Goal: Information Seeking & Learning: Learn about a topic

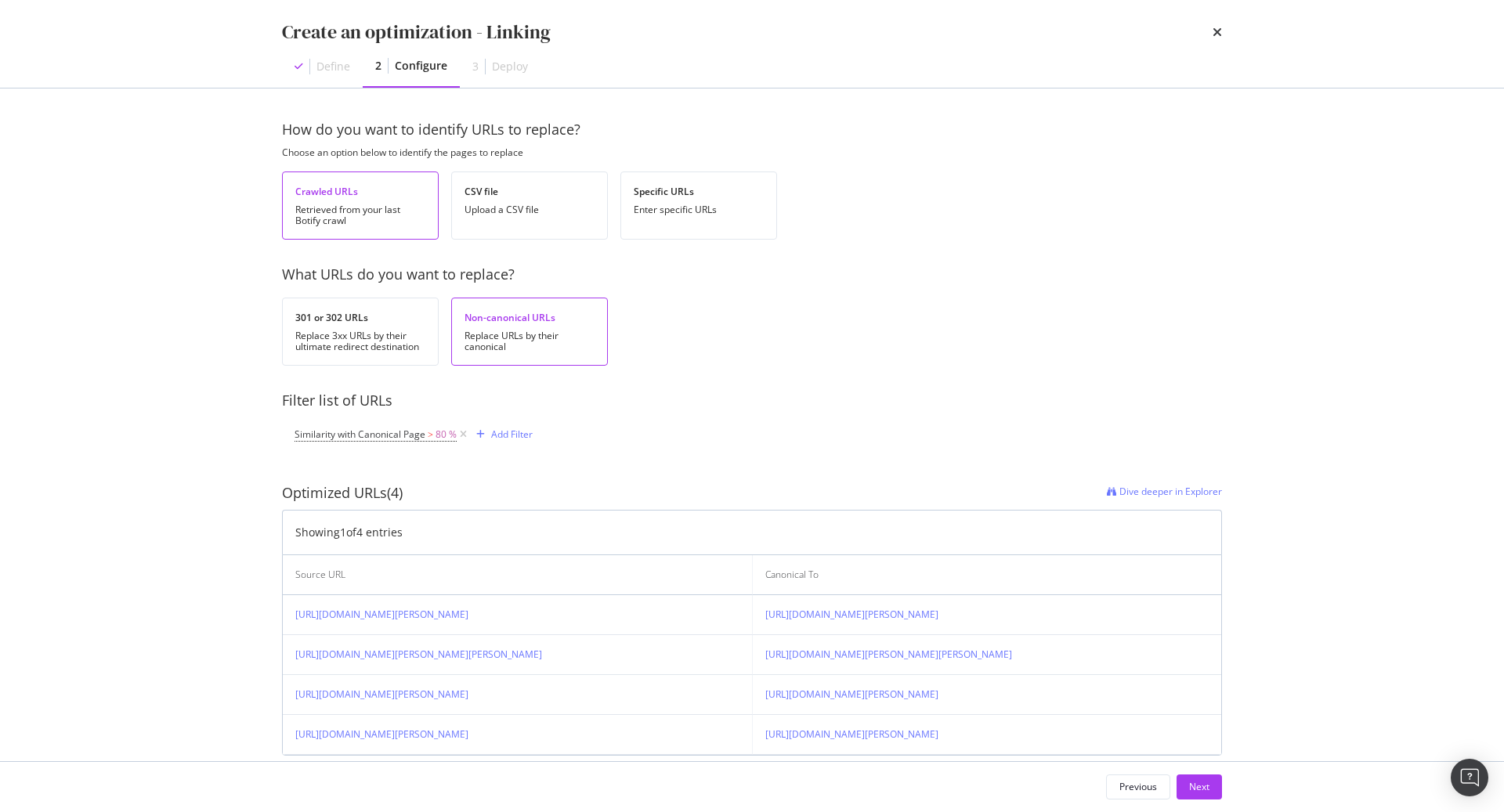
scroll to position [92, 0]
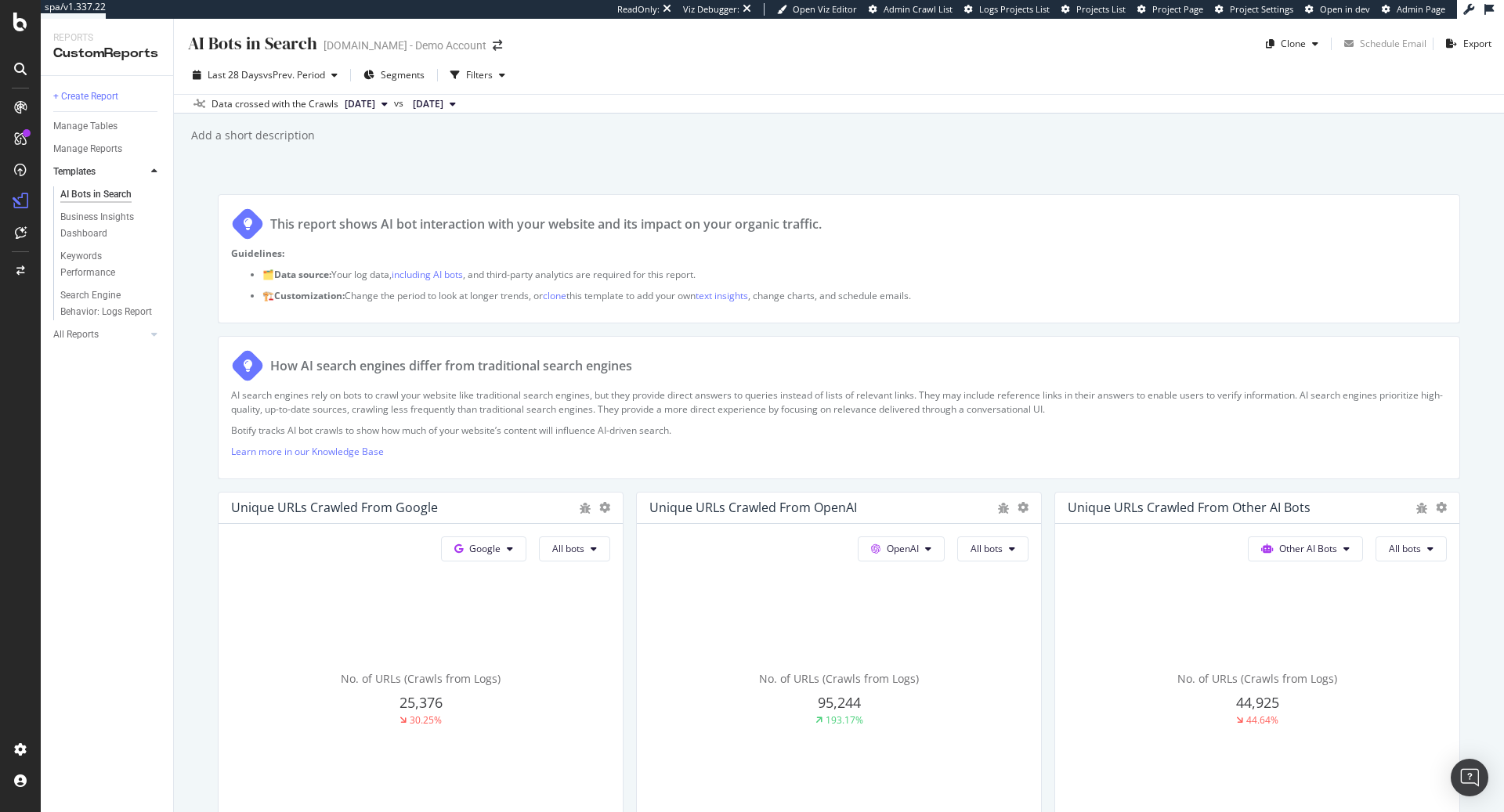
scroll to position [2510, 0]
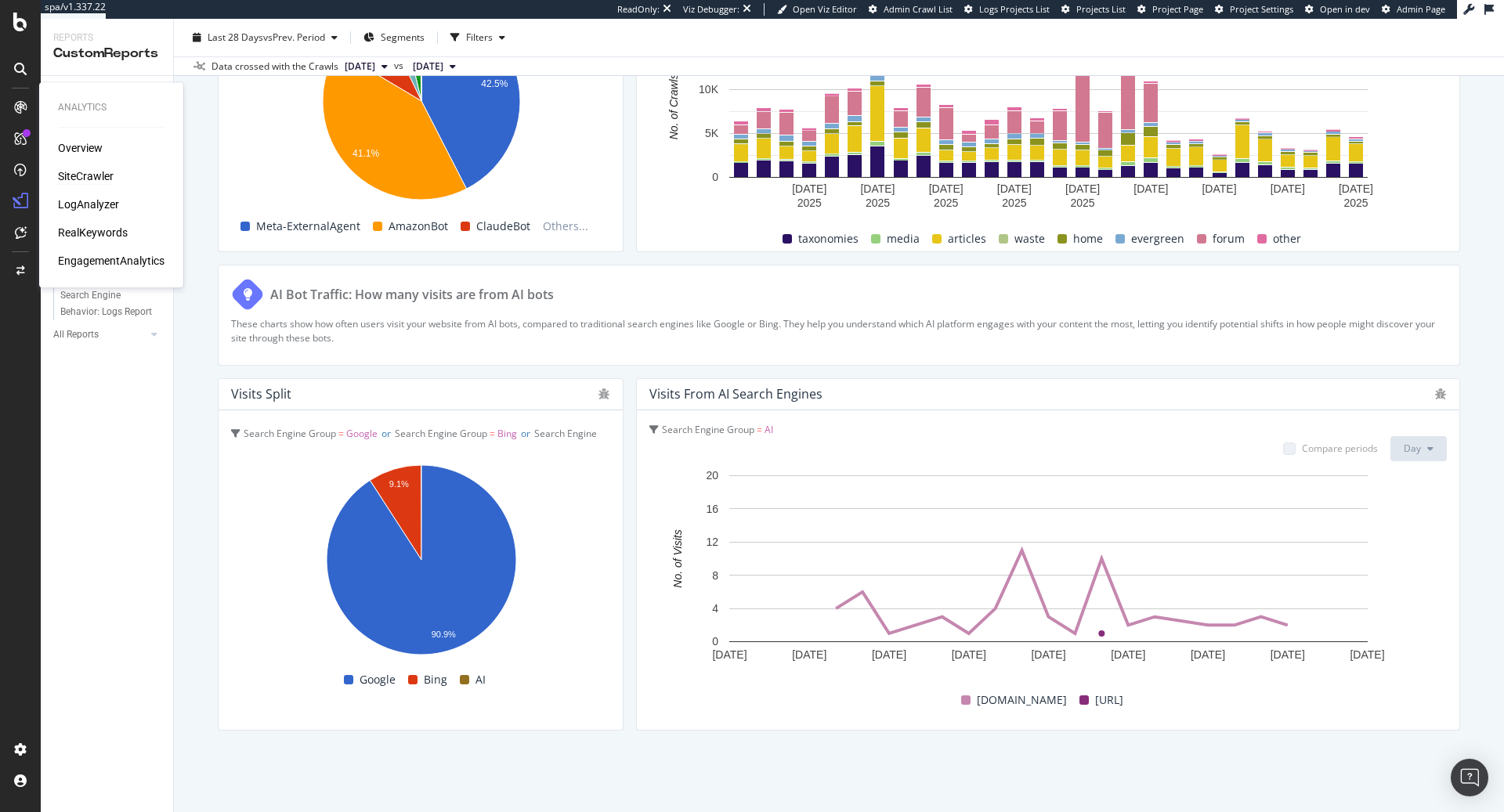
click at [101, 179] on div "SiteCrawler" at bounding box center [86, 176] width 56 height 16
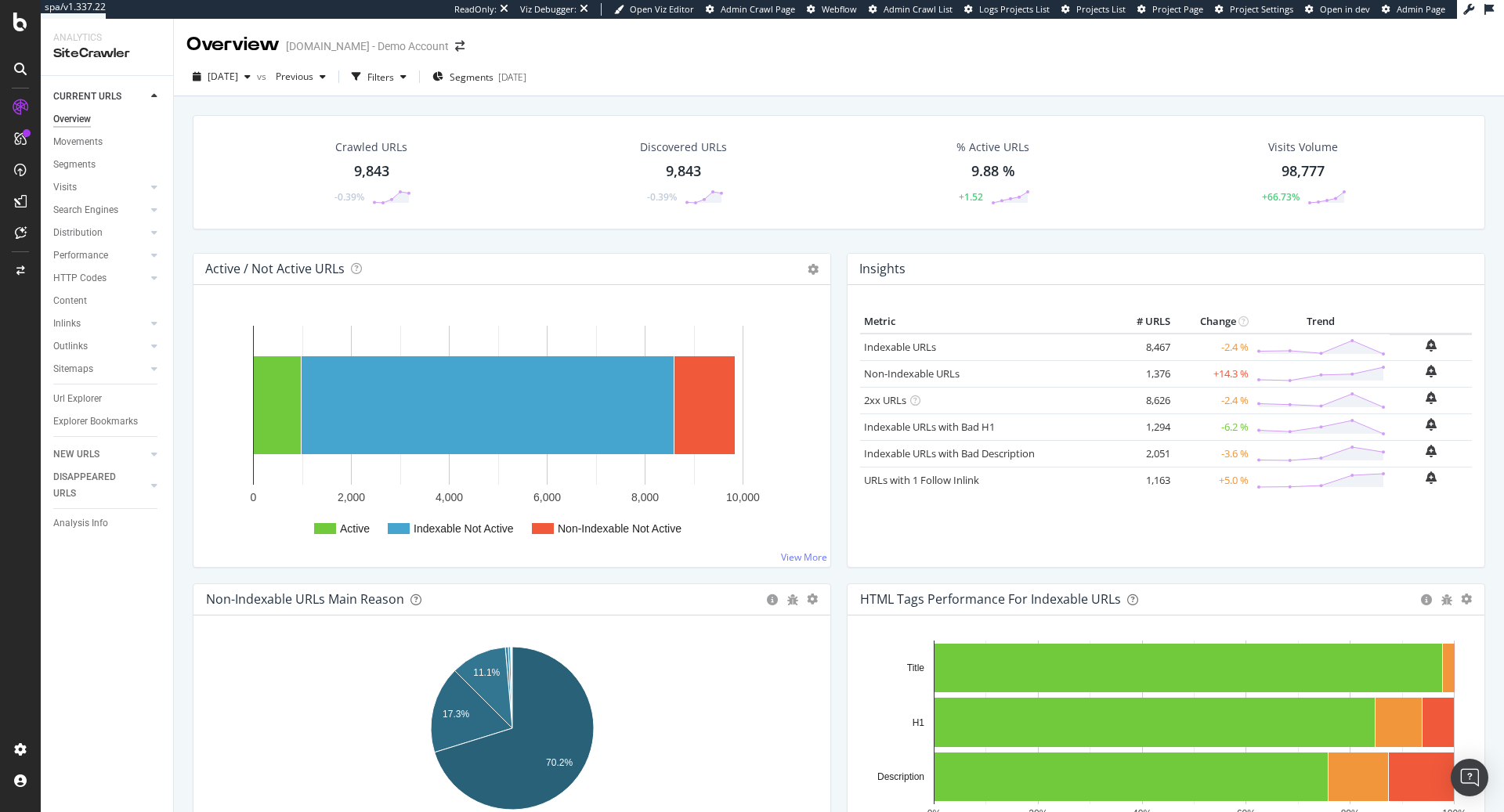
click at [78, 141] on div "Movements" at bounding box center [78, 143] width 49 height 17
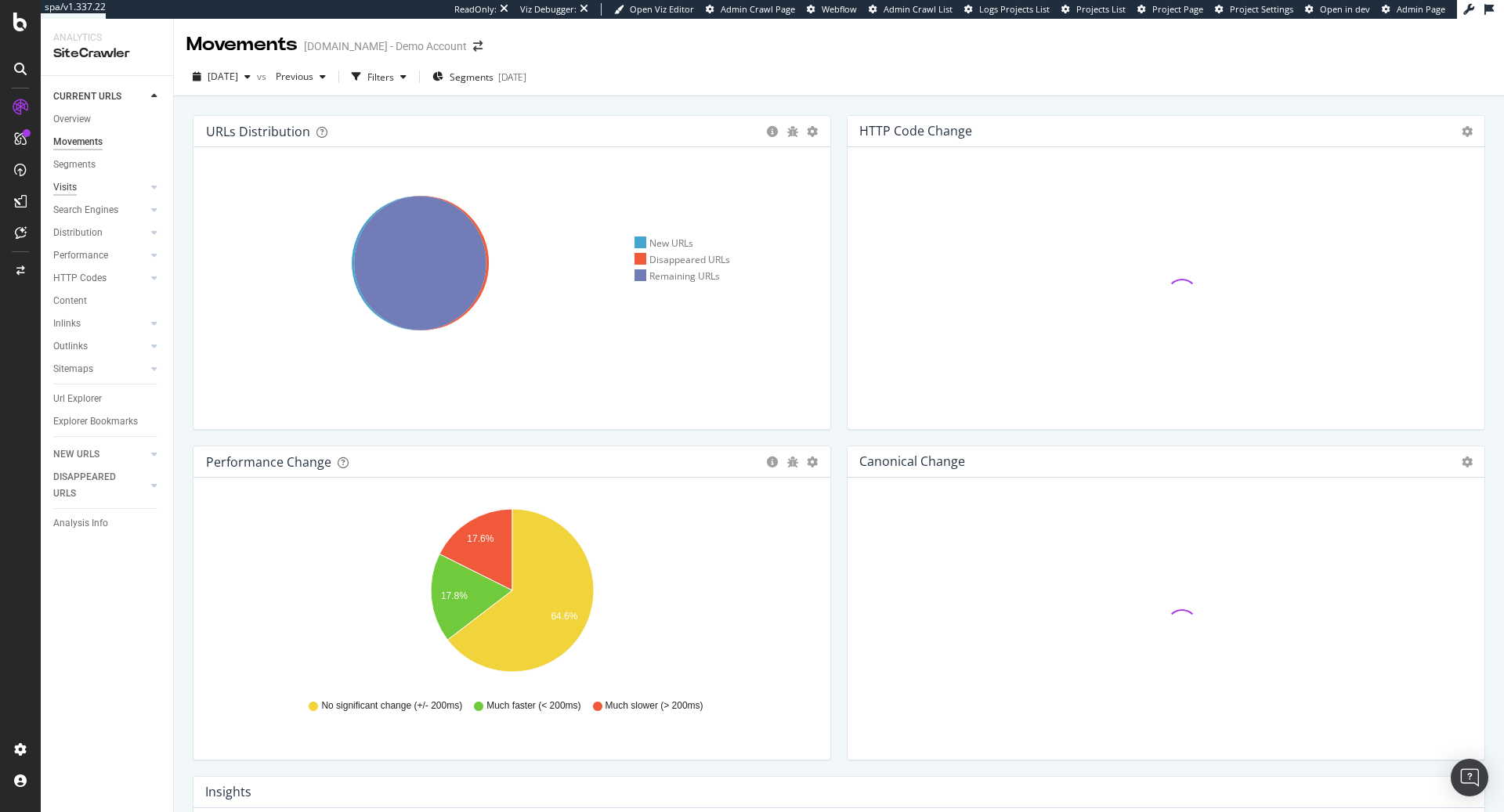
click at [71, 188] on div "Visits" at bounding box center [65, 188] width 23 height 17
